Goal: Transaction & Acquisition: Purchase product/service

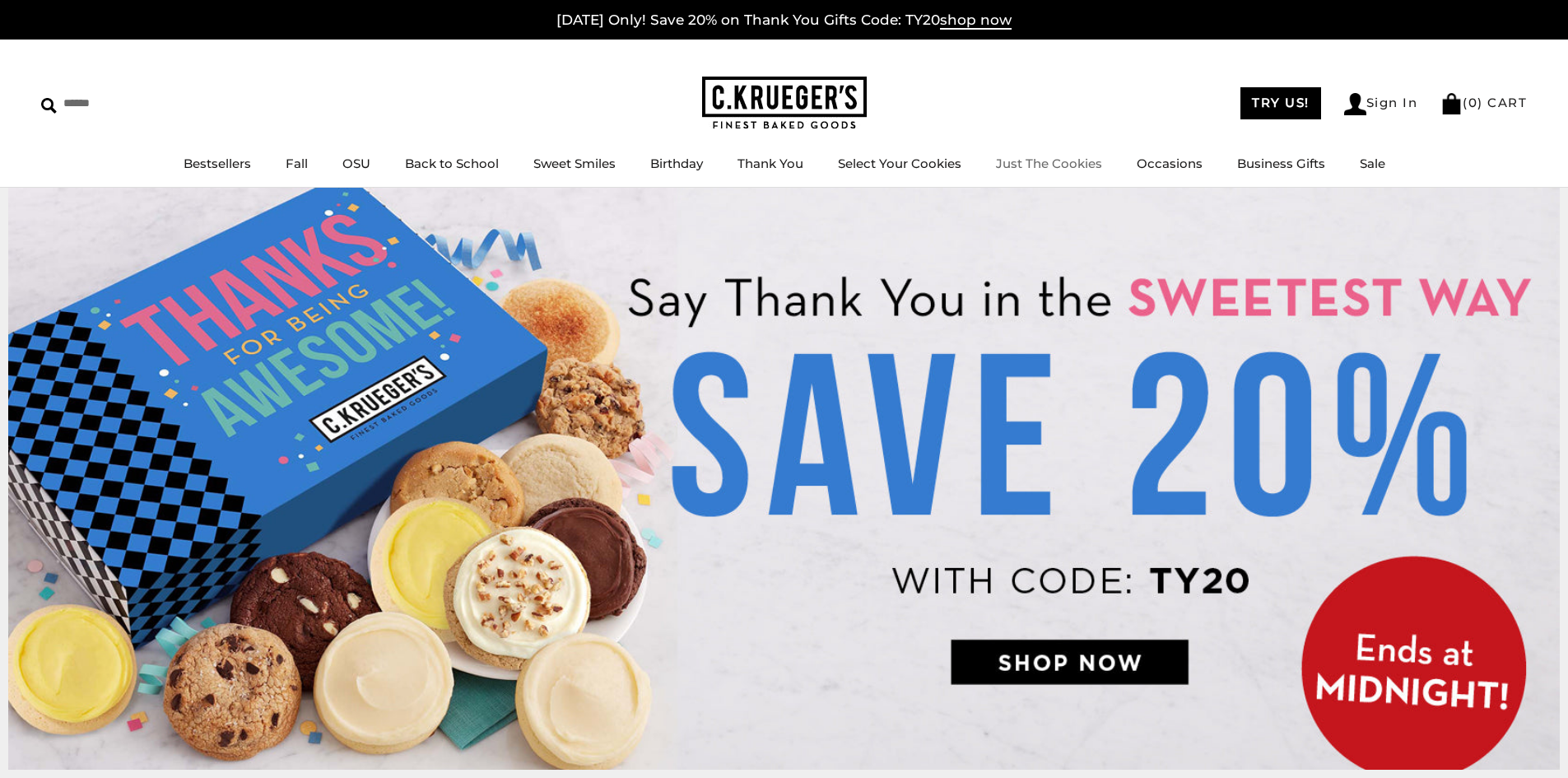
click at [1029, 165] on link "Just The Cookies" at bounding box center [1048, 163] width 106 height 16
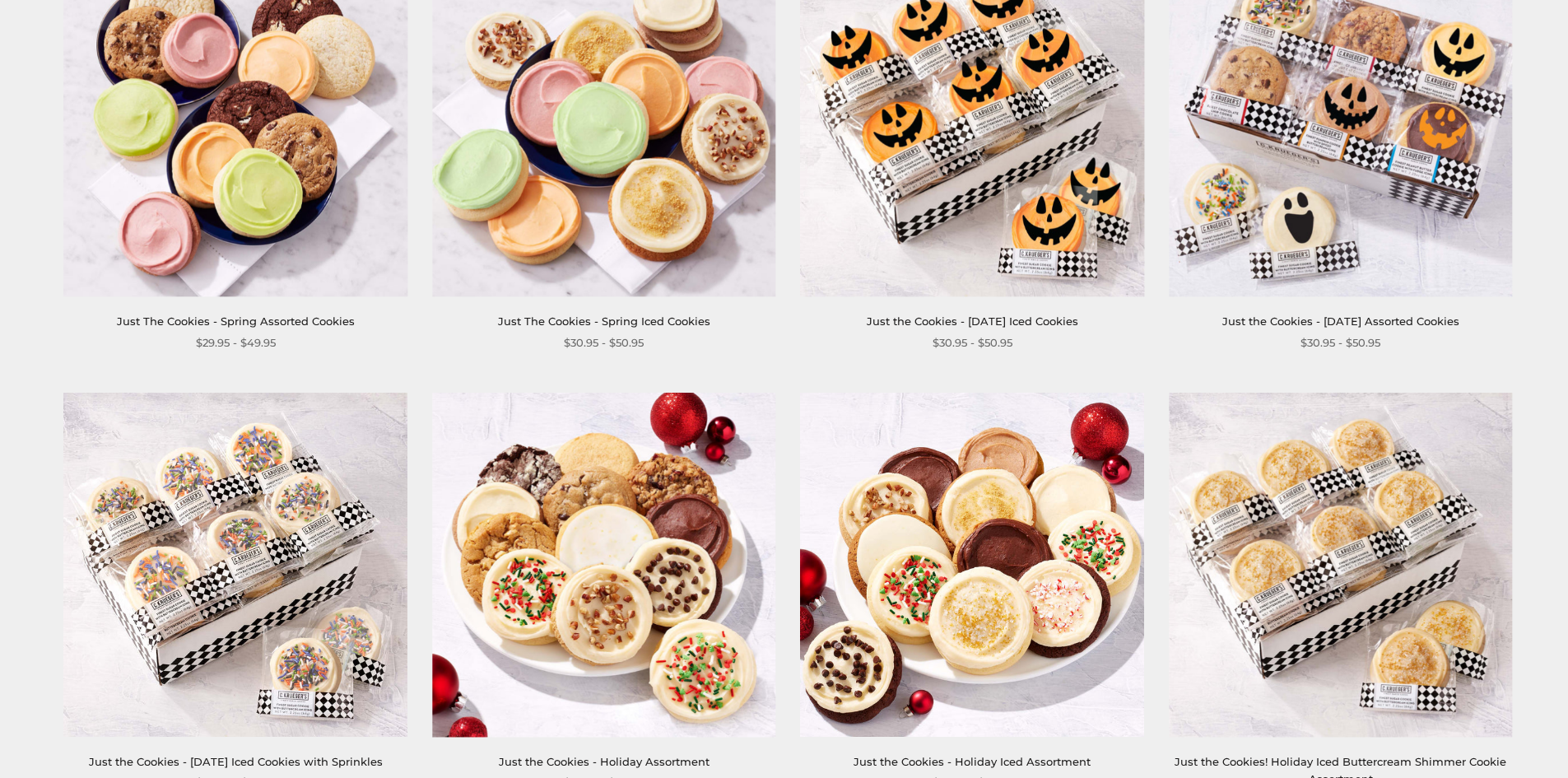
scroll to position [1728, 0]
click at [915, 323] on link "Just the Cookies - Halloween Iced Cookies" at bounding box center [972, 320] width 212 height 13
